Goal: Task Accomplishment & Management: Use online tool/utility

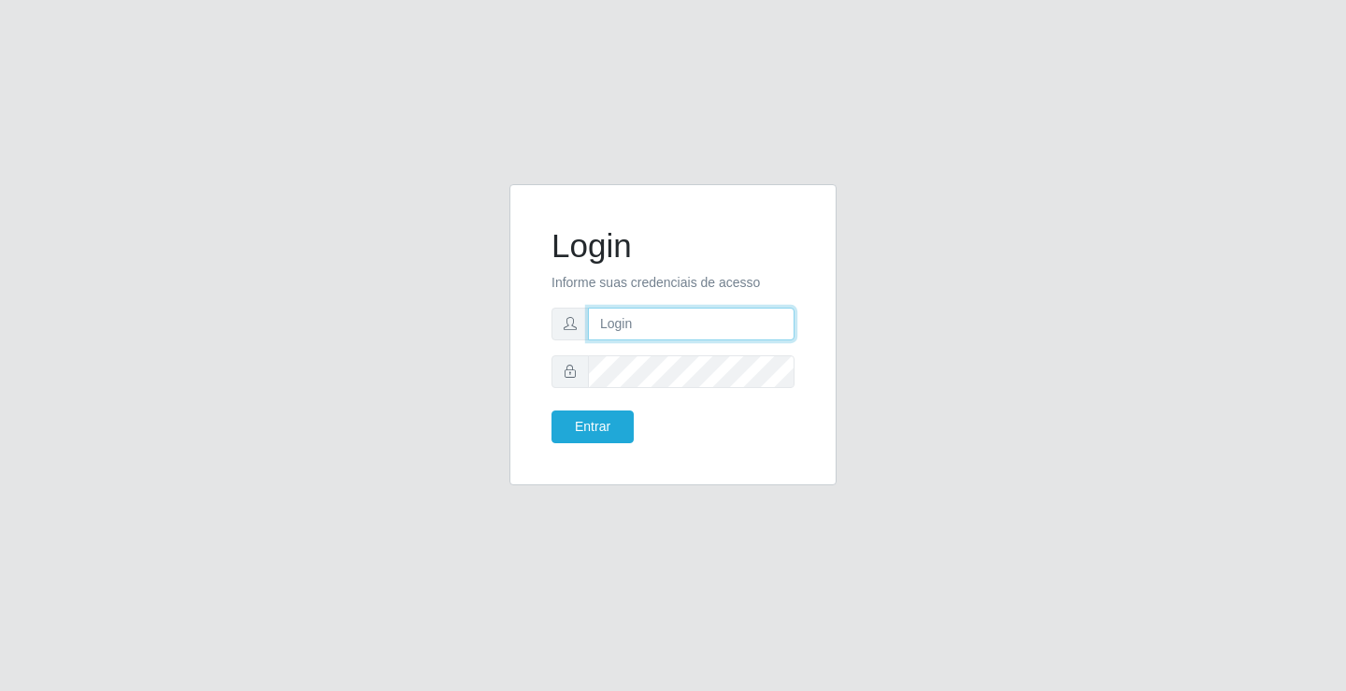
click at [622, 323] on input "text" at bounding box center [691, 323] width 207 height 33
type input "[PERSON_NAME]"
click at [551, 410] on button "Entrar" at bounding box center [592, 426] width 82 height 33
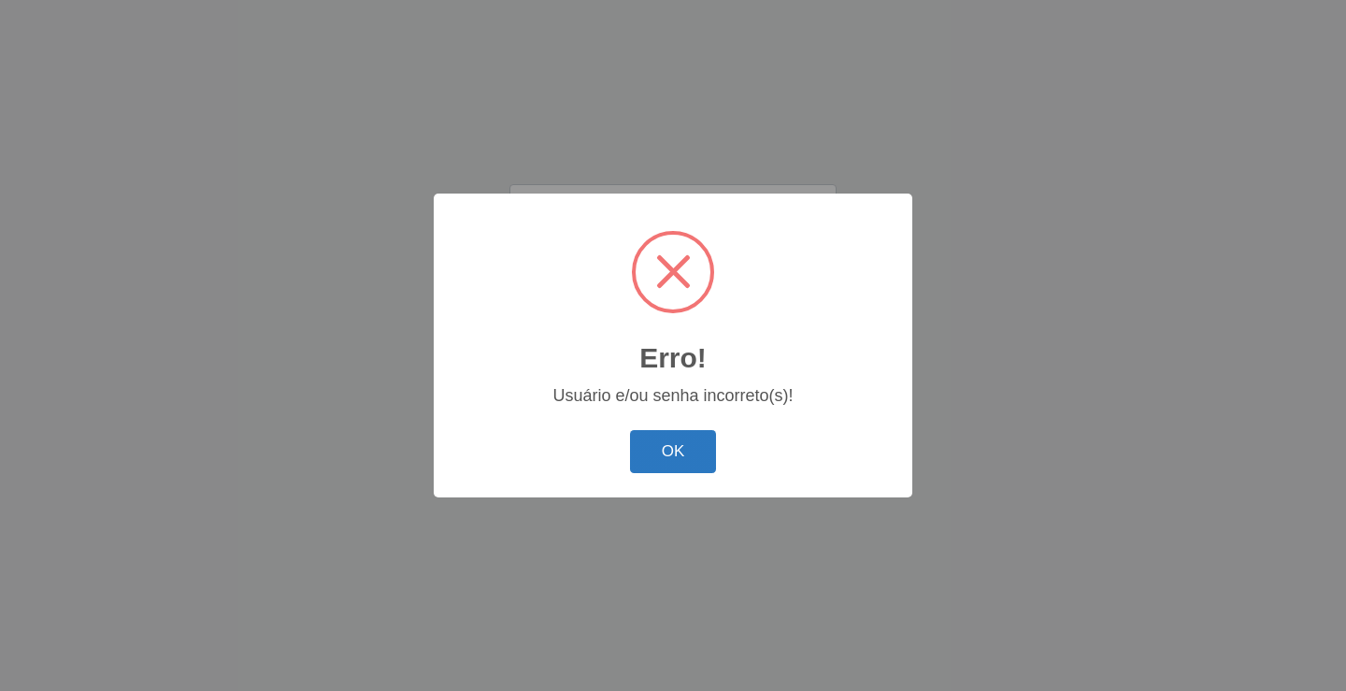
click at [676, 451] on button "OK" at bounding box center [673, 452] width 87 height 44
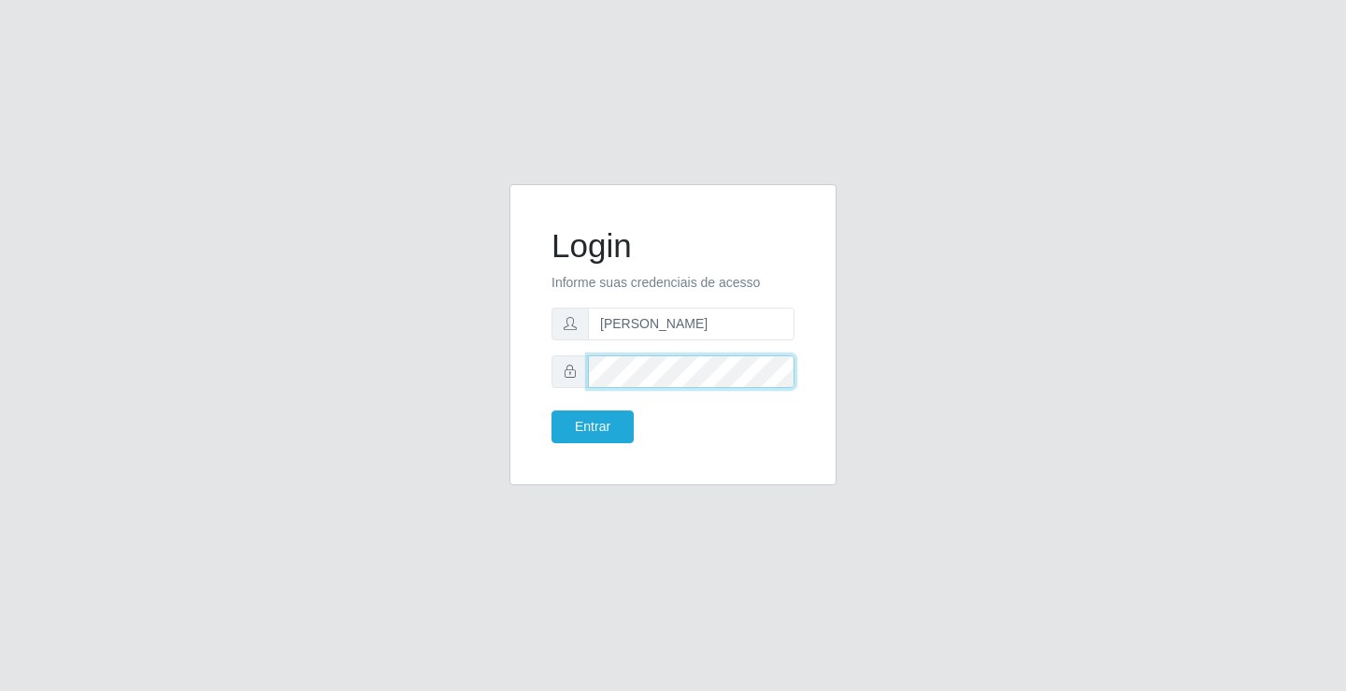
click at [551, 410] on button "Entrar" at bounding box center [592, 426] width 82 height 33
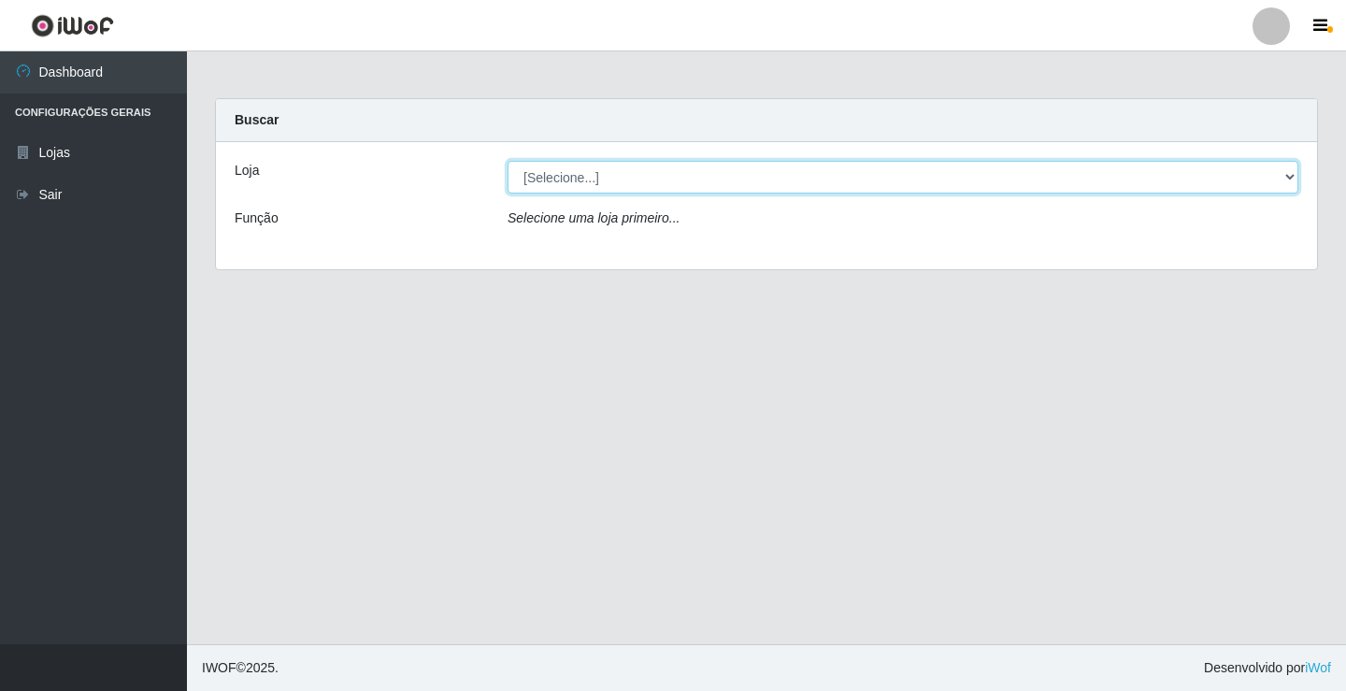
click at [671, 175] on select "[Selecione...] Ideal - Conceição" at bounding box center [902, 177] width 791 height 33
select select "231"
click at [507, 161] on select "[Selecione...] Ideal - Conceição" at bounding box center [902, 177] width 791 height 33
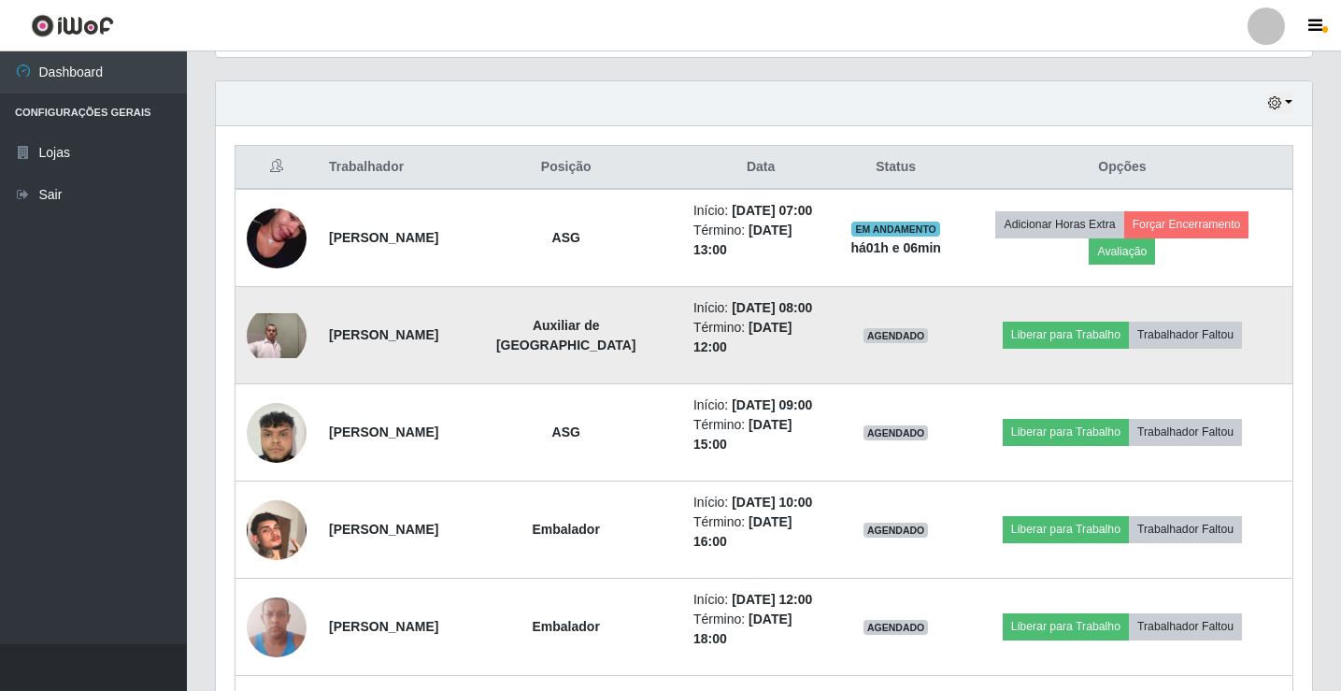
scroll to position [654, 0]
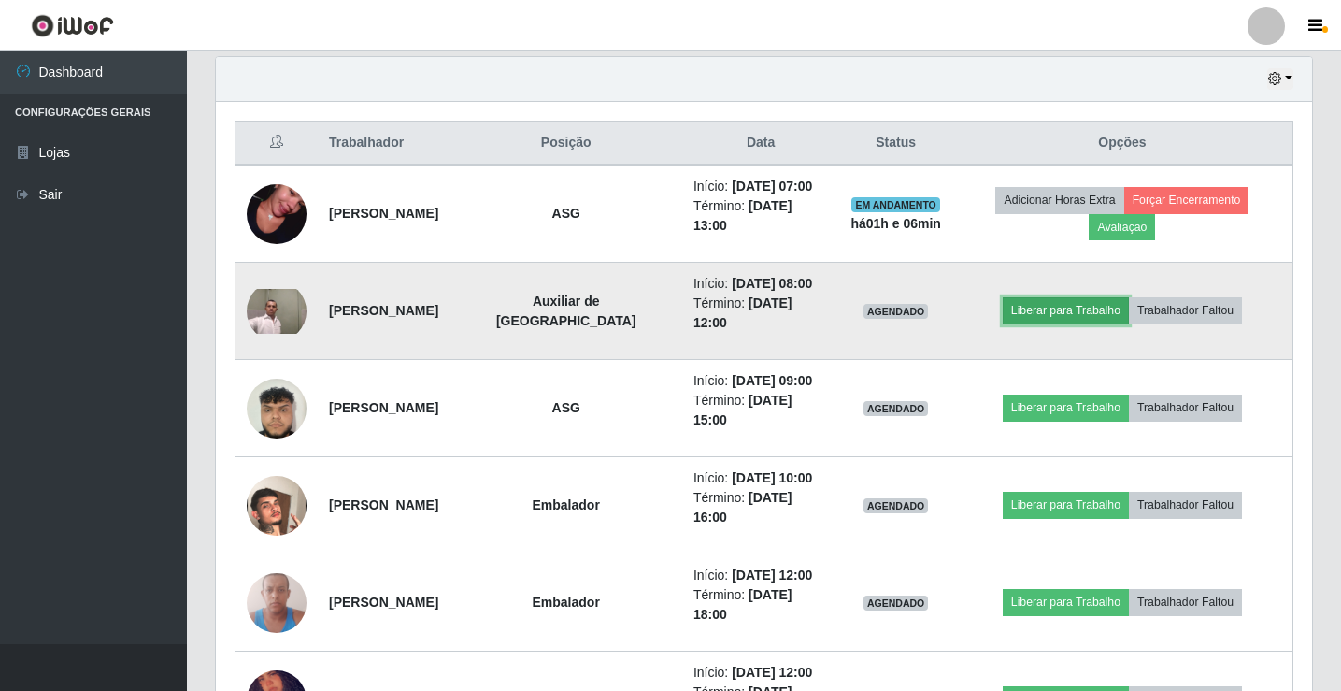
click at [1042, 298] on button "Liberar para Trabalho" at bounding box center [1066, 310] width 126 height 26
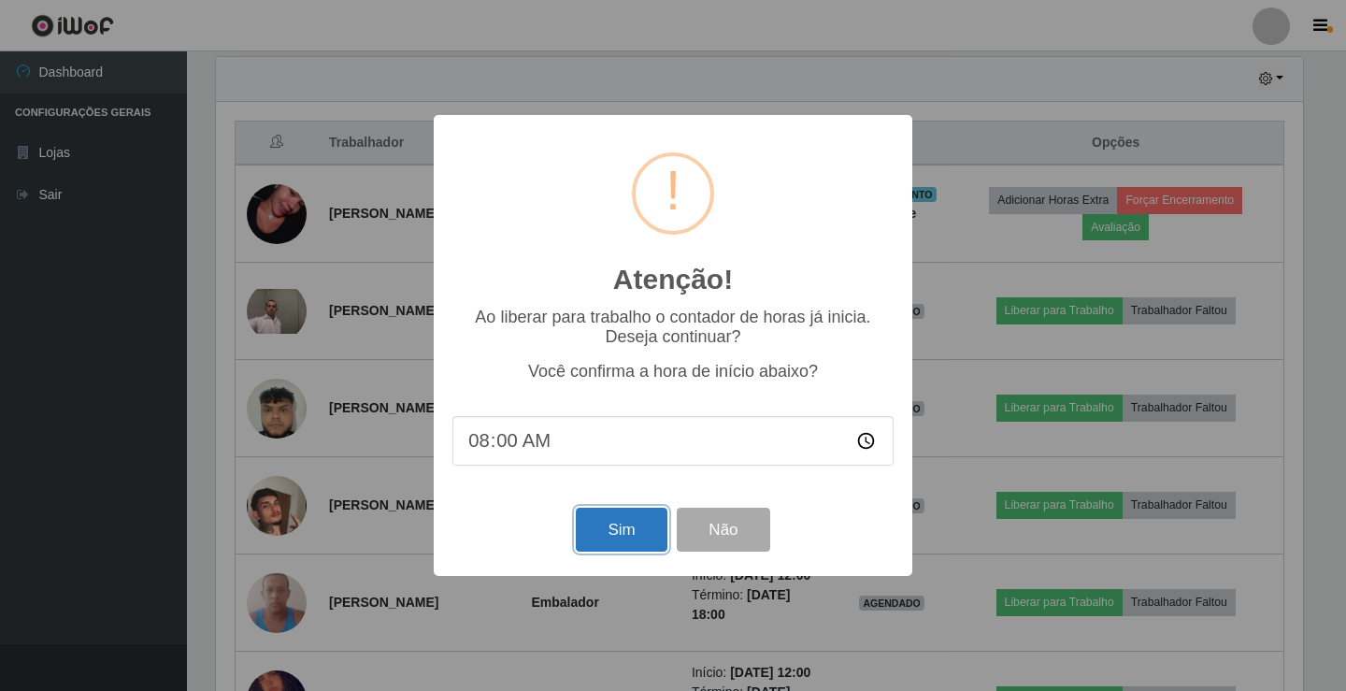
click at [605, 527] on button "Sim" at bounding box center [621, 529] width 91 height 44
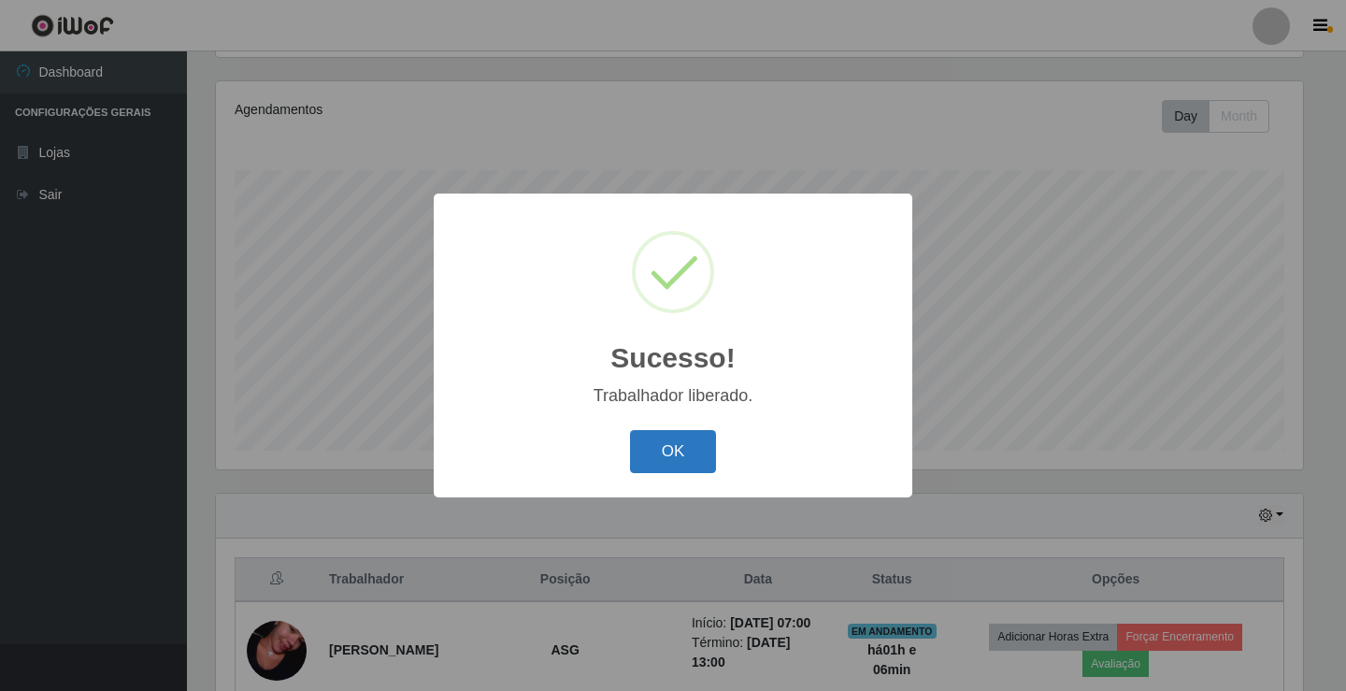
click at [688, 458] on button "OK" at bounding box center [673, 452] width 87 height 44
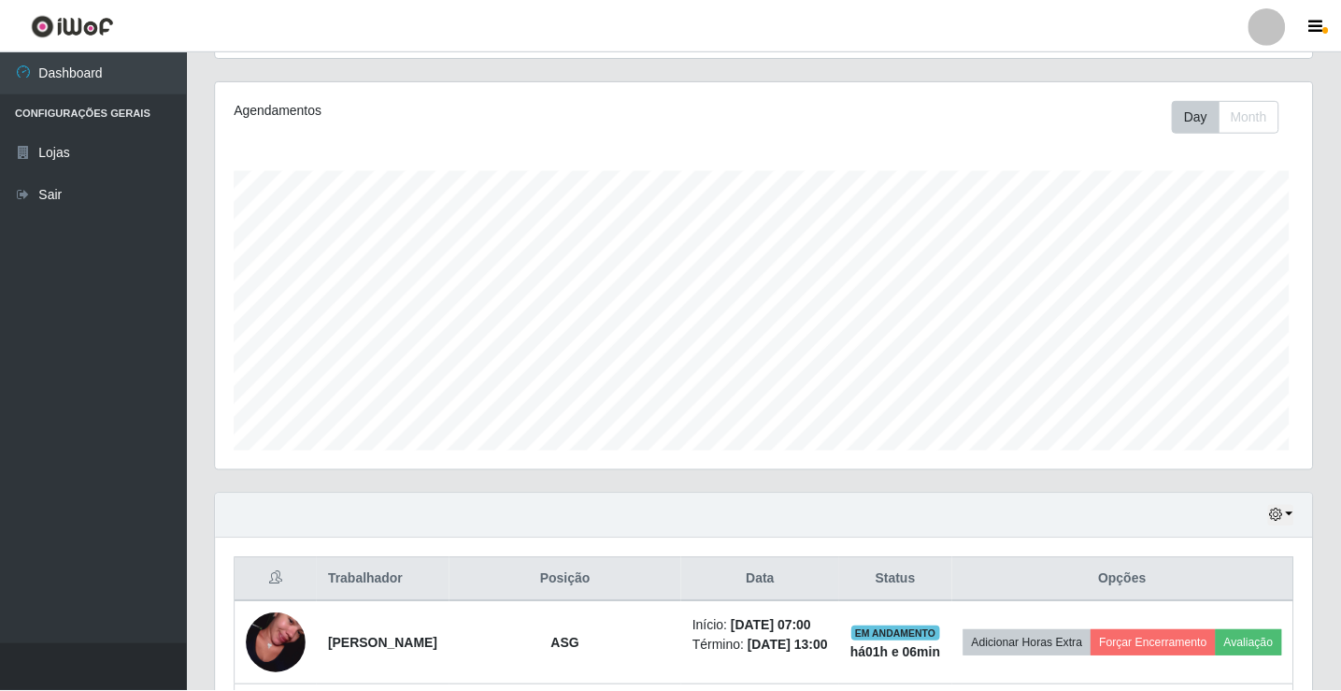
scroll to position [388, 1096]
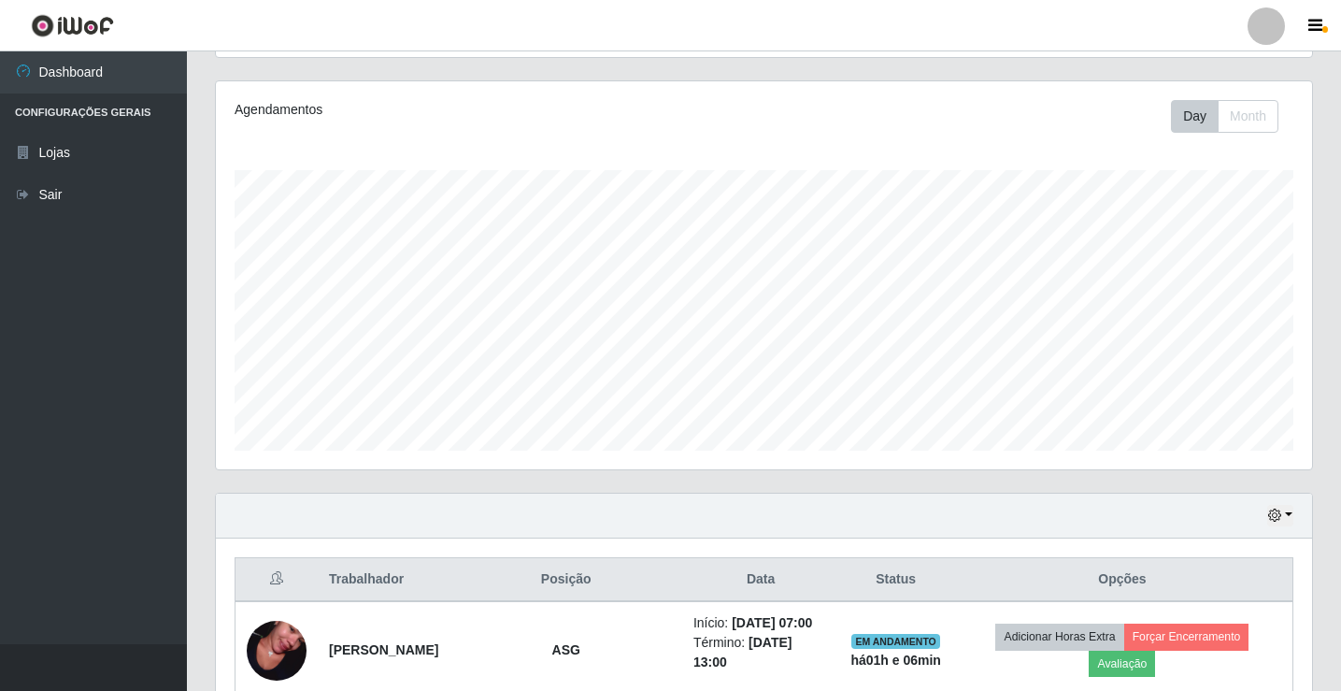
click at [1262, 36] on div at bounding box center [1265, 25] width 37 height 37
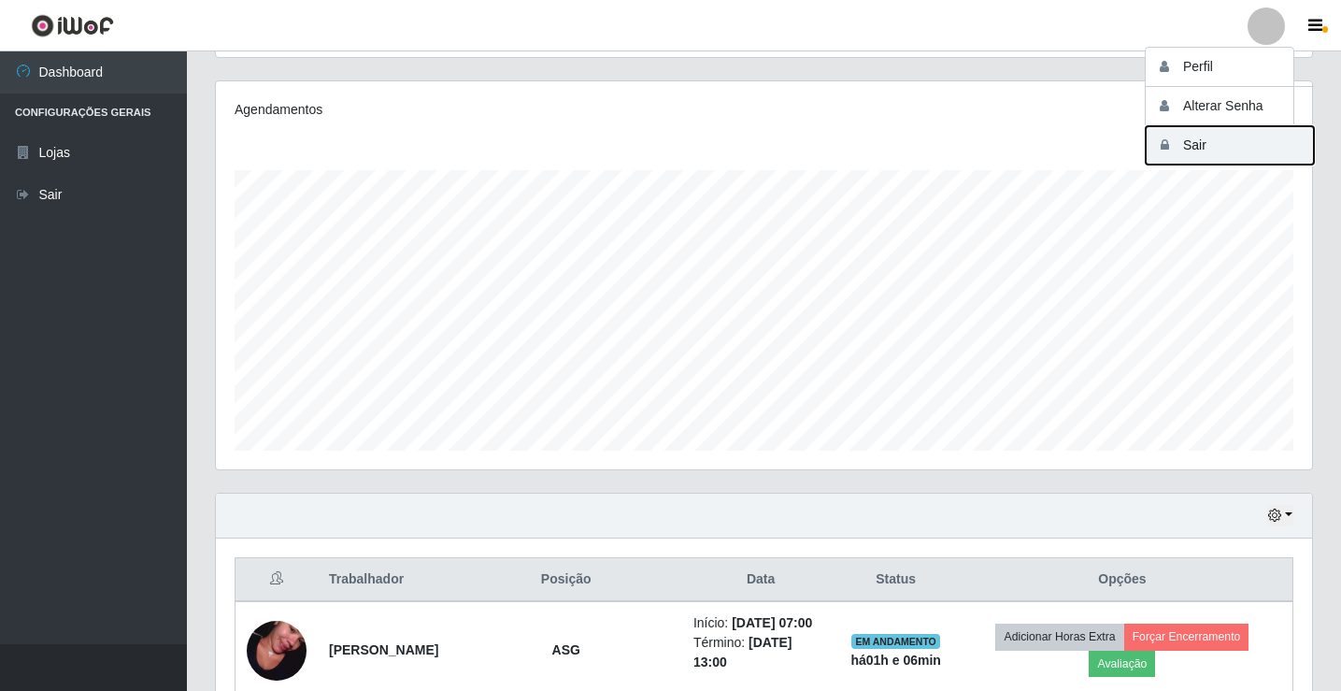
click at [1218, 135] on button "Sair" at bounding box center [1230, 145] width 168 height 38
